Goal: Browse casually

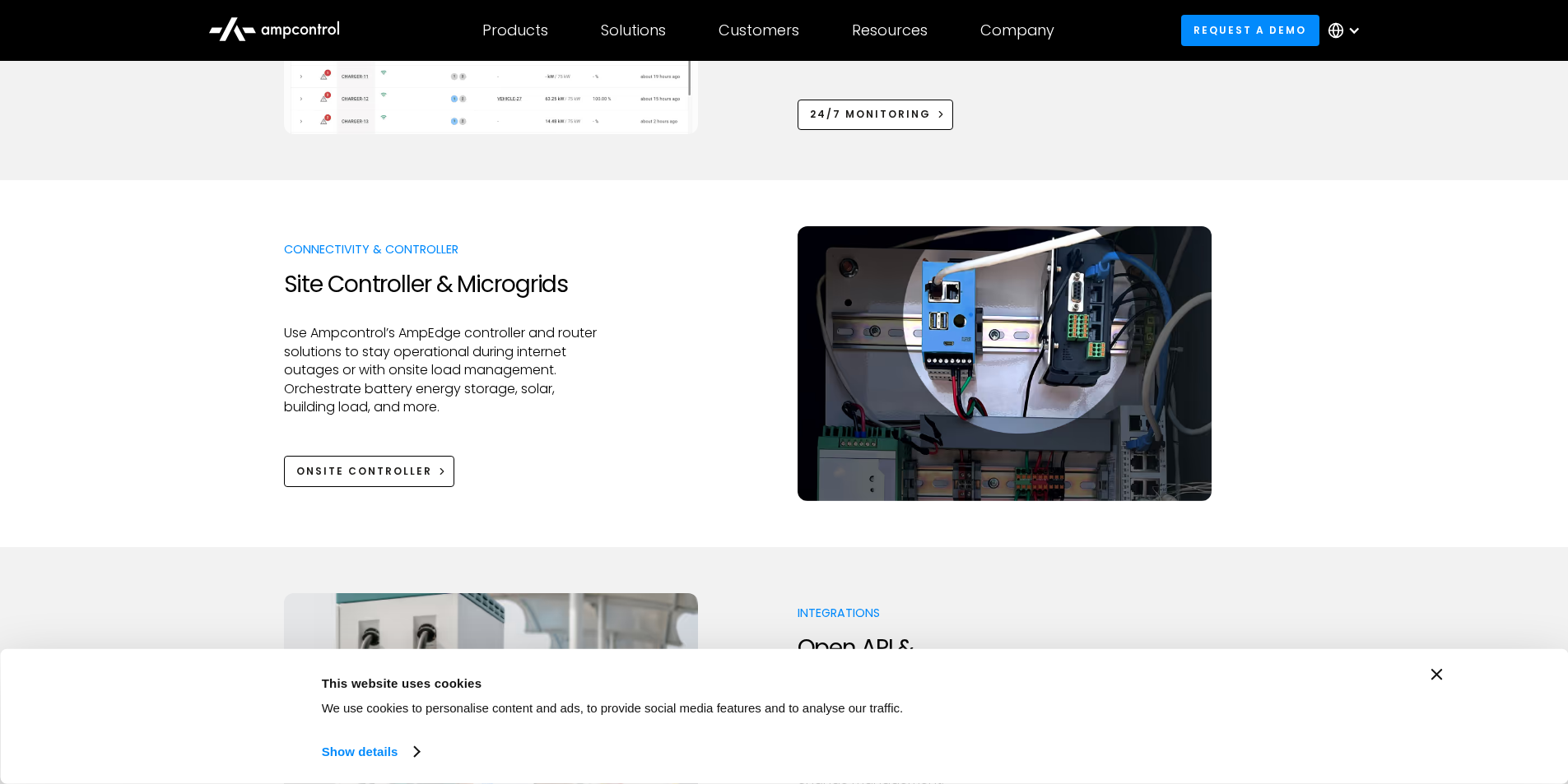
click at [1445, 675] on div "Consent Details [#IABV2SETTINGS#] About This website uses cookies We use cookie…" at bounding box center [784, 715] width 1568 height 134
click at [1440, 673] on icon "Close banner" at bounding box center [1436, 674] width 11 height 11
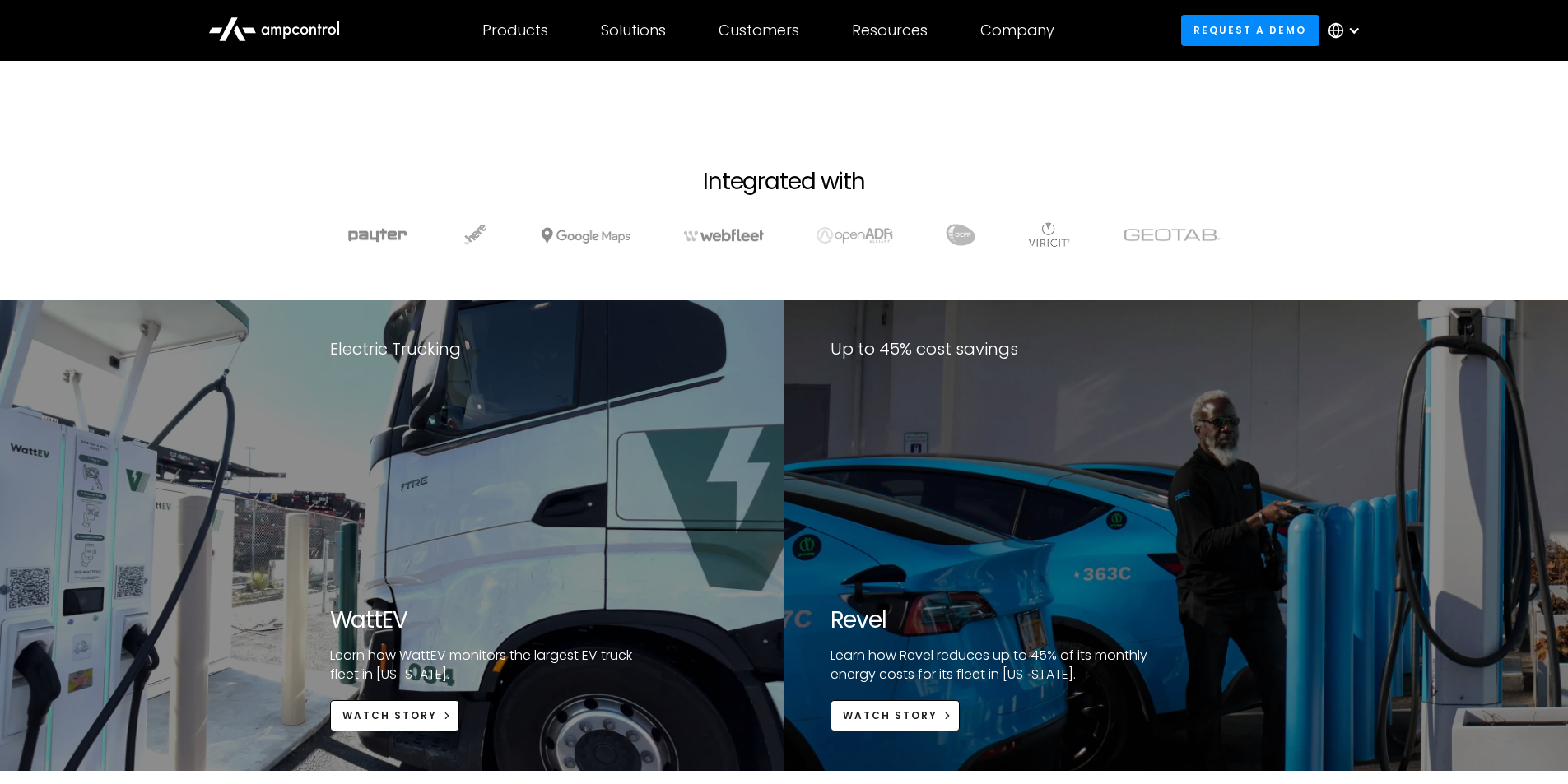
scroll to position [3208, 0]
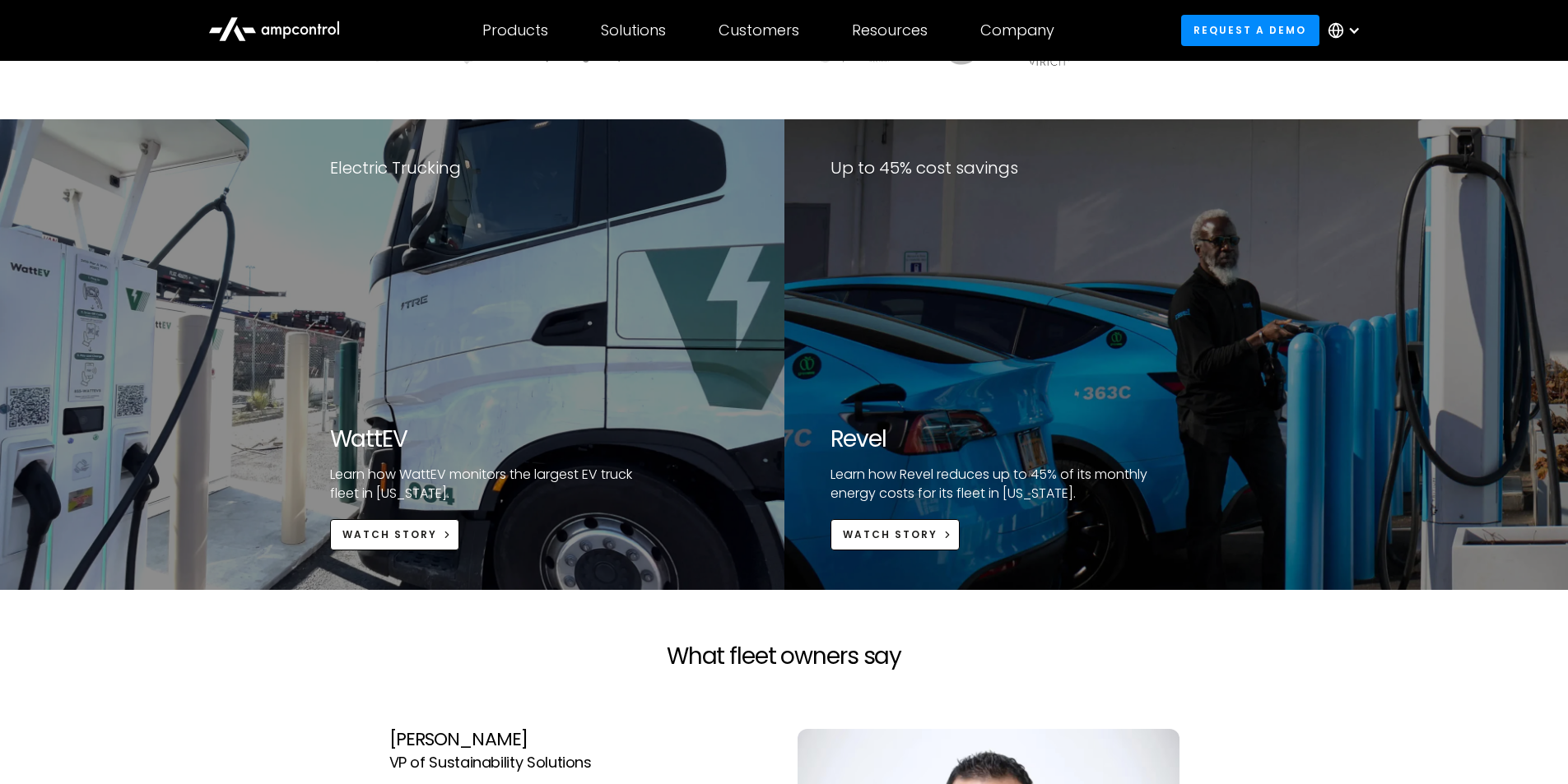
click at [1270, 479] on div "Up to 45% cost savings Revel Learn how Revel reduces up to 45% of its monthly e…" at bounding box center [1034, 354] width 500 height 470
drag, startPoint x: 1026, startPoint y: 129, endPoint x: 996, endPoint y: 185, distance: 63.5
click at [996, 185] on div "Up to 45% cost savings Revel Learn how Revel reduces up to 45% of its monthly e…" at bounding box center [1034, 354] width 500 height 470
click at [1100, 196] on div "Up to 45% cost savings Revel Learn how Revel reduces up to 45% of its monthly e…" at bounding box center [1034, 354] width 500 height 470
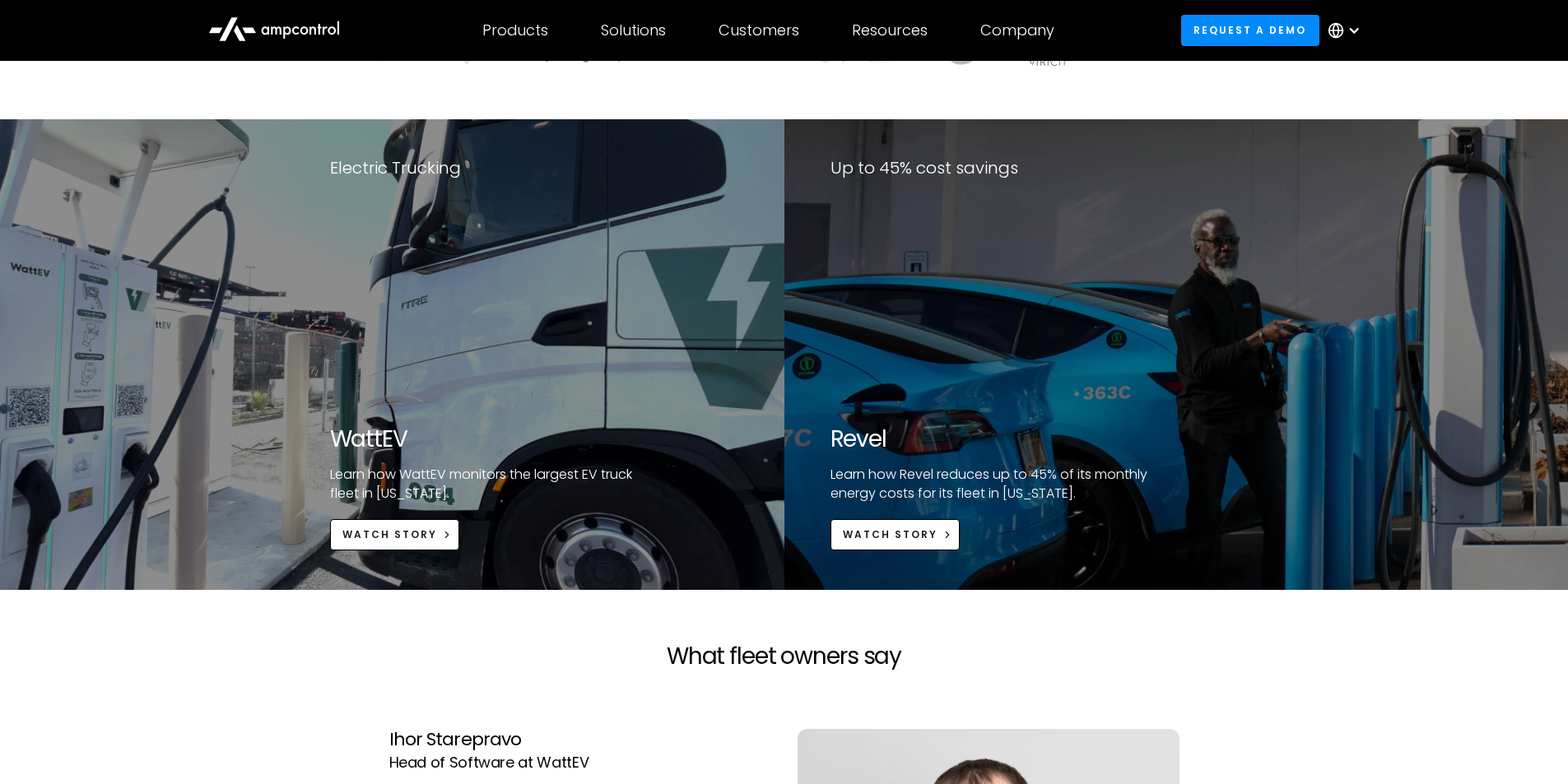
click at [1165, 492] on div "Up to 45% cost savings Revel Learn how Revel reduces up to 45% of its monthly e…" at bounding box center [1034, 354] width 500 height 470
